Goal: Check status

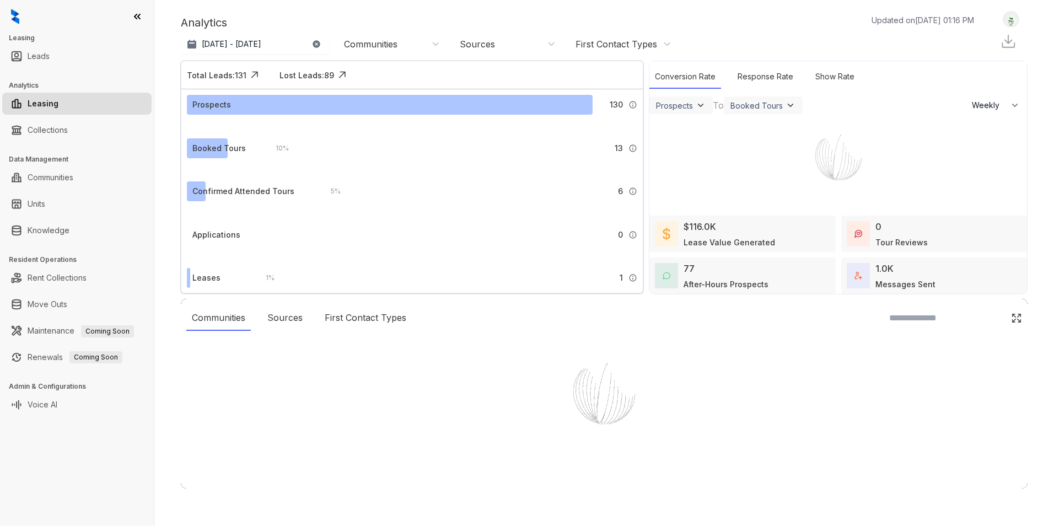
select select "******"
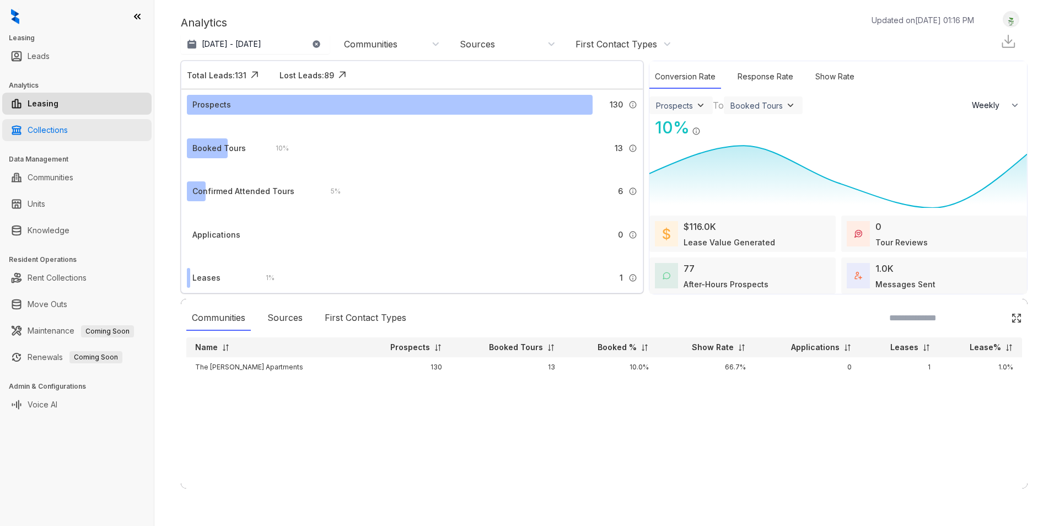
click at [68, 137] on link "Collections" at bounding box center [48, 130] width 40 height 22
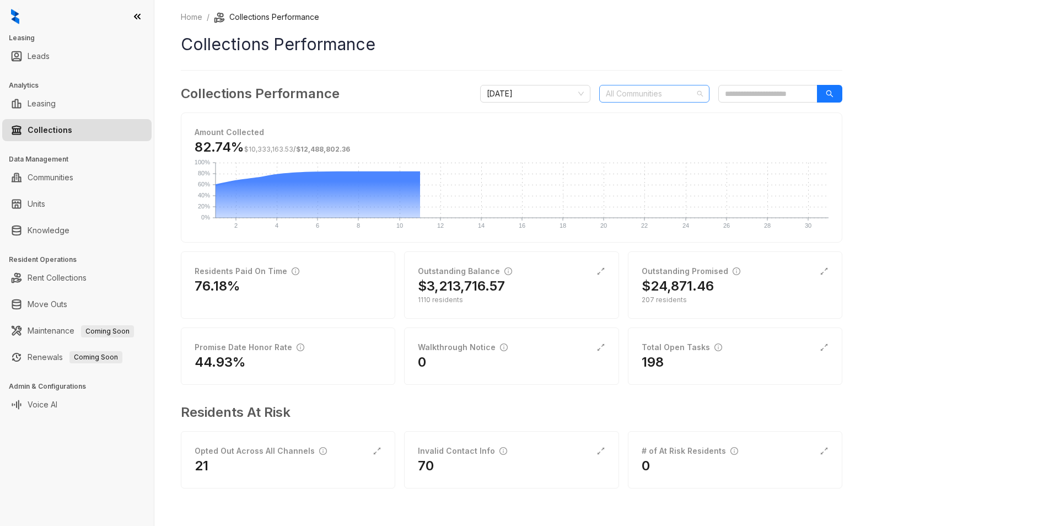
click at [691, 95] on div at bounding box center [649, 93] width 94 height 15
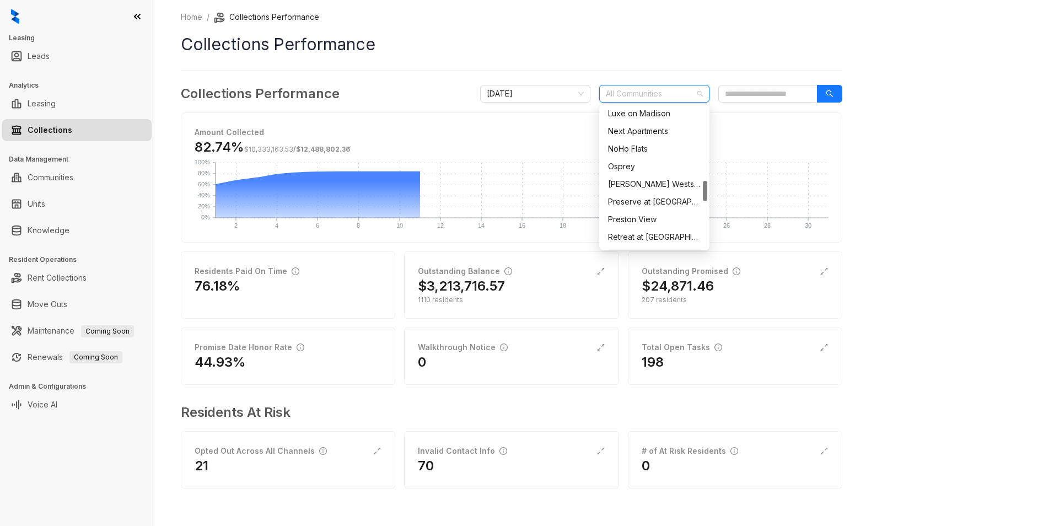
scroll to position [662, 0]
click at [661, 178] on div "The [PERSON_NAME] Apartments" at bounding box center [654, 177] width 93 height 12
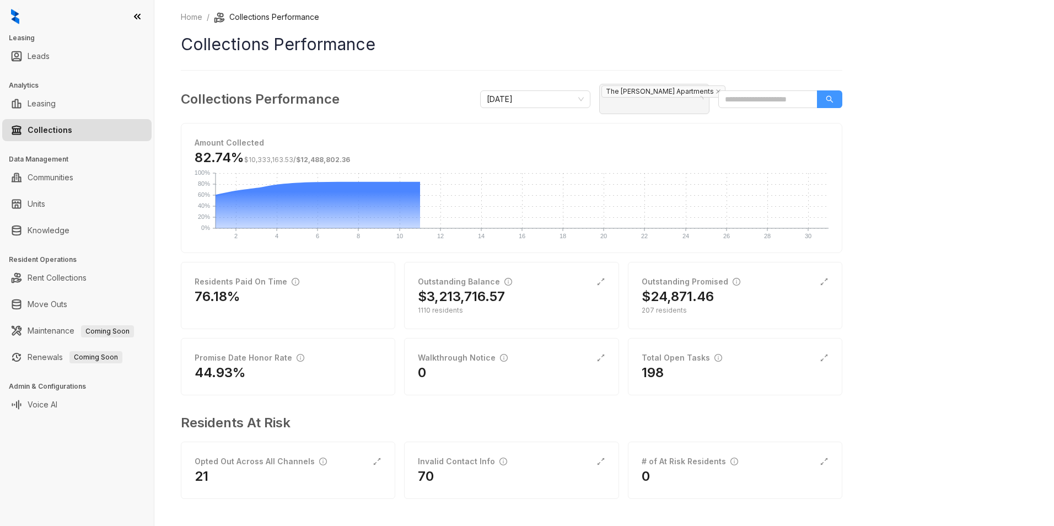
click at [827, 98] on button "button" at bounding box center [829, 99] width 25 height 18
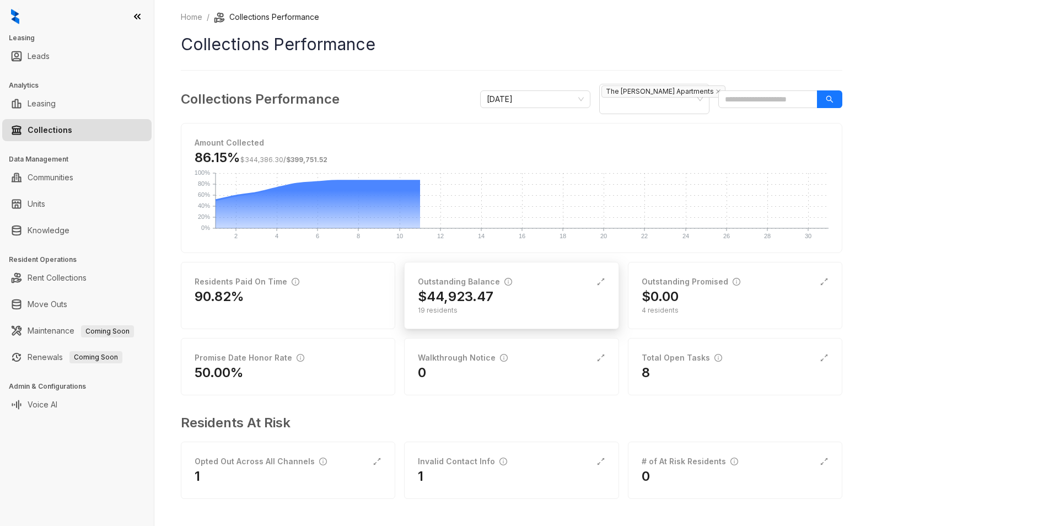
click at [490, 290] on h2 "$44,923.47" at bounding box center [456, 297] width 76 height 18
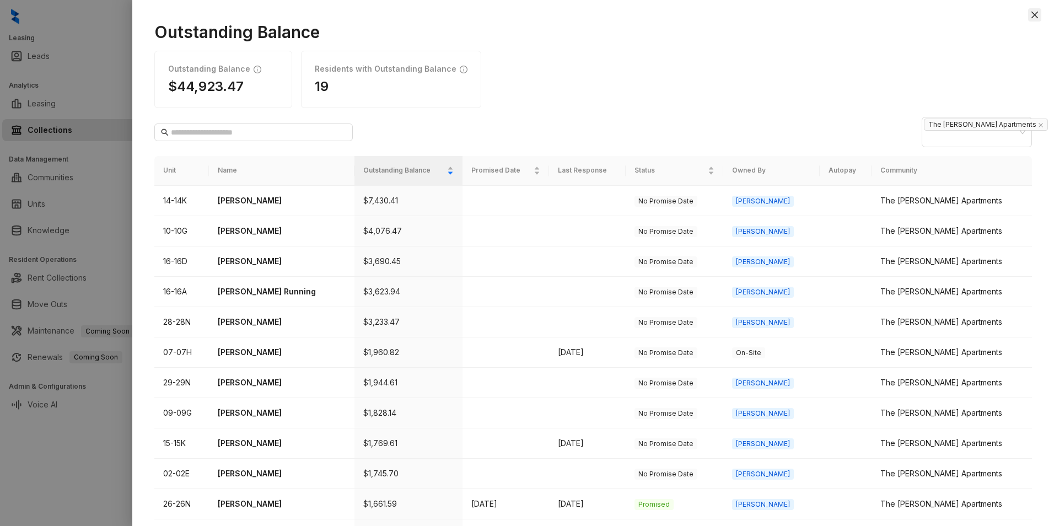
click at [1034, 13] on icon "close" at bounding box center [1035, 15] width 7 height 7
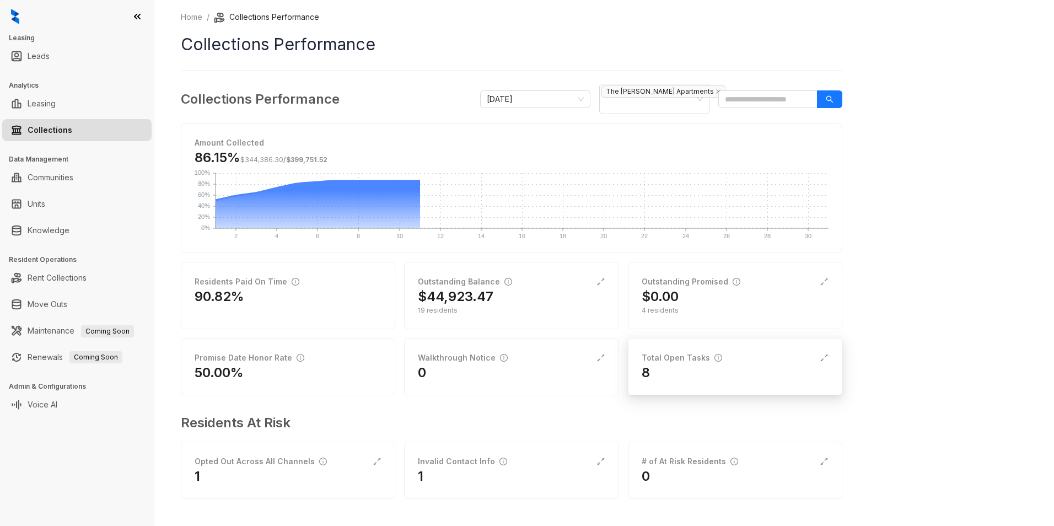
click at [655, 364] on div "8" at bounding box center [735, 373] width 187 height 18
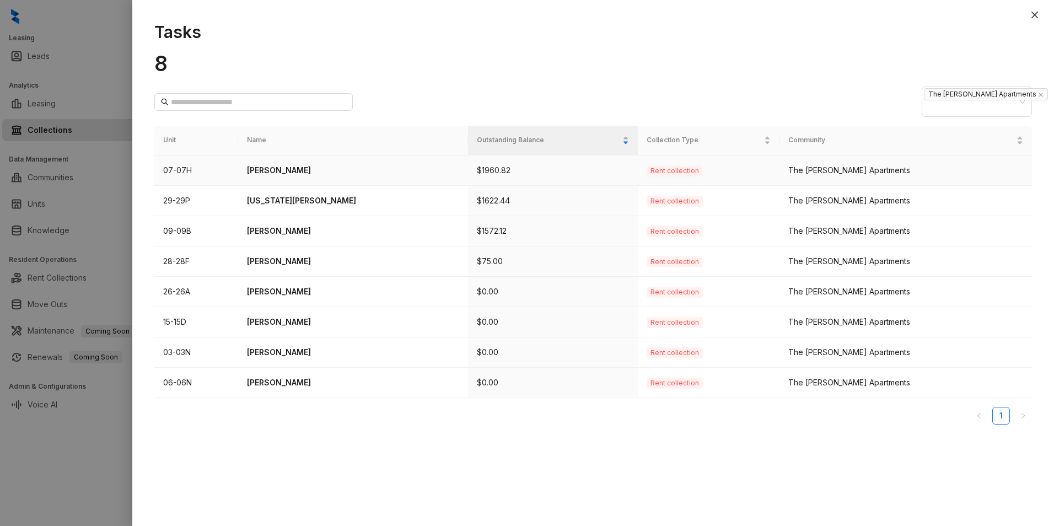
click at [294, 164] on p "[PERSON_NAME]" at bounding box center [353, 170] width 212 height 12
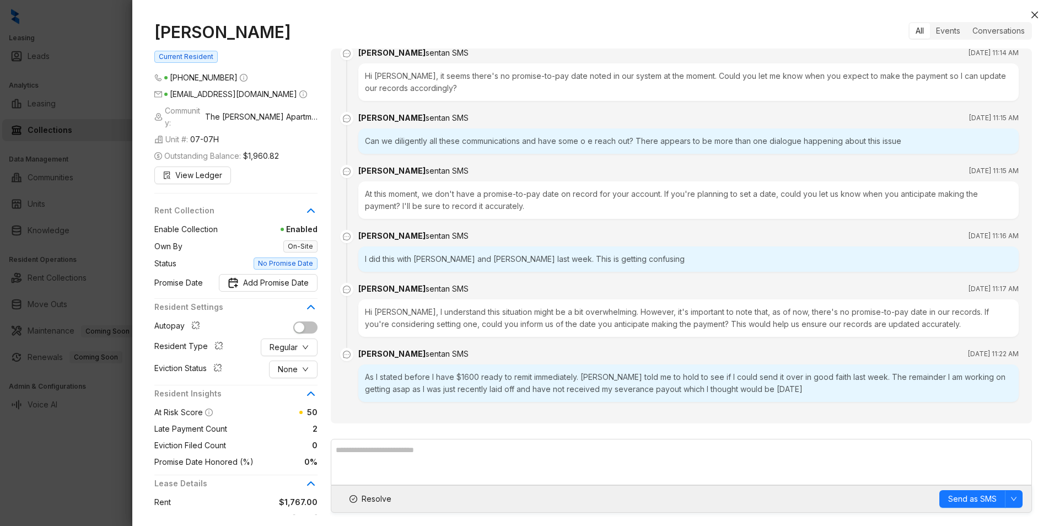
scroll to position [900, 0]
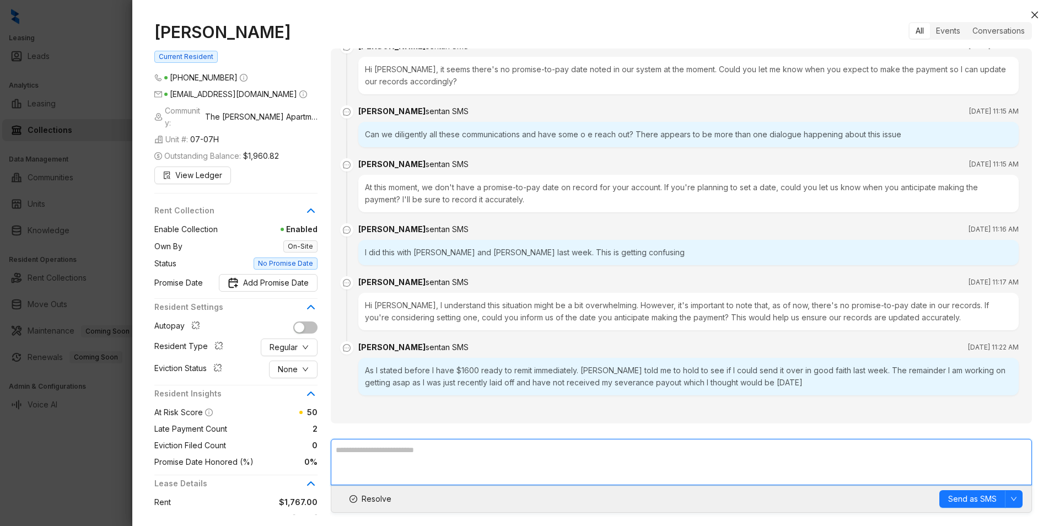
click at [385, 461] on textarea at bounding box center [681, 462] width 701 height 46
type textarea "********"
drag, startPoint x: 371, startPoint y: 454, endPoint x: 321, endPoint y: 466, distance: 51.6
click at [321, 466] on div "[PERSON_NAME] Current Resident [PHONE_NUMBER] [EMAIL_ADDRESS][DOMAIN_NAME] Comm…" at bounding box center [593, 268] width 878 height 493
